Goal: Transaction & Acquisition: Purchase product/service

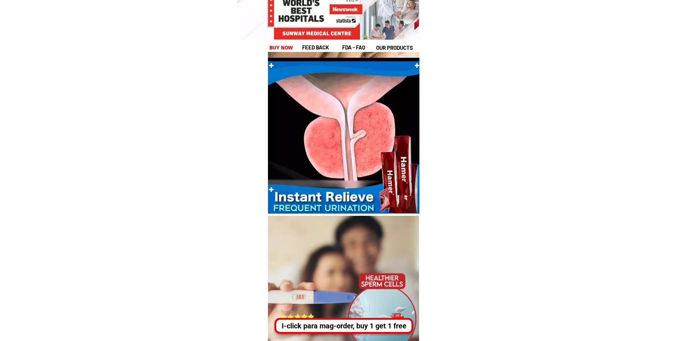
scroll to position [2837, 0]
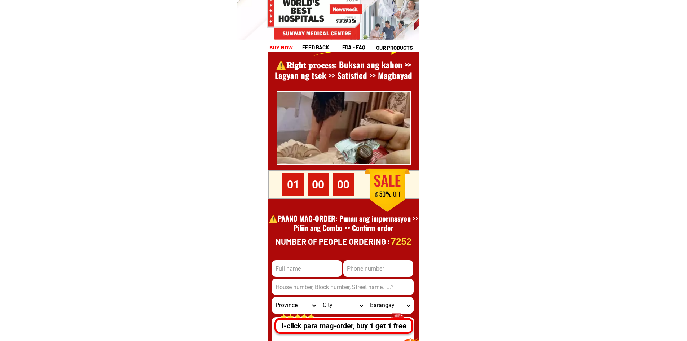
click at [297, 266] on input "Input full_name" at bounding box center [307, 268] width 70 height 17
type input "ANHNS TEST"
click at [363, 269] on input "Input phone_number" at bounding box center [378, 268] width 70 height 17
click at [358, 267] on input "Input phone_number" at bounding box center [378, 268] width 70 height 17
click at [360, 270] on input "Input phone_number" at bounding box center [378, 268] width 70 height 17
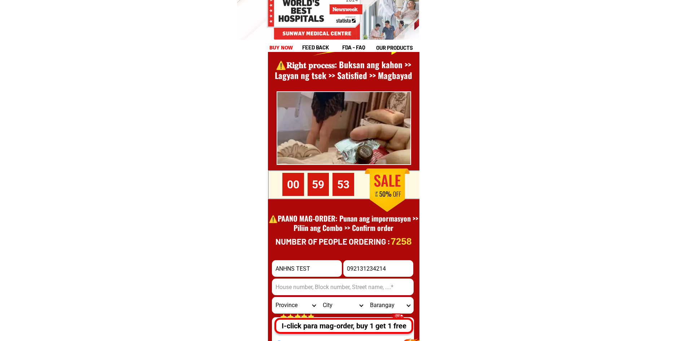
type input "092131234214"
click at [335, 279] on input "Input address" at bounding box center [343, 286] width 142 height 17
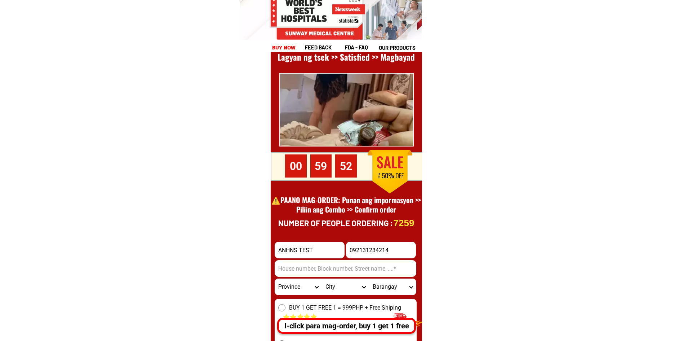
scroll to position [2945, 0]
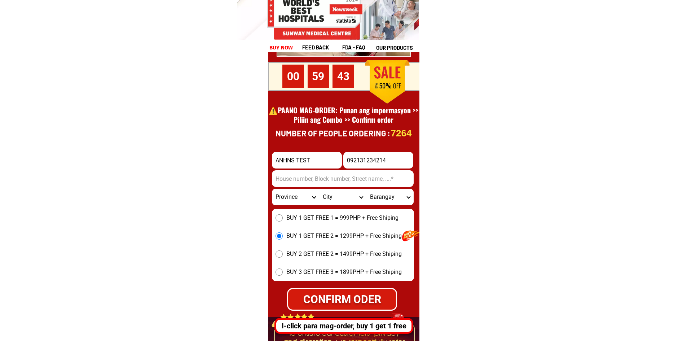
click at [311, 183] on input "Input address" at bounding box center [343, 178] width 142 height 17
type input "123456"
click at [317, 296] on div "CONFIRM ODER" at bounding box center [342, 299] width 119 height 18
radio input "true"
